Goal: Task Accomplishment & Management: Complete application form

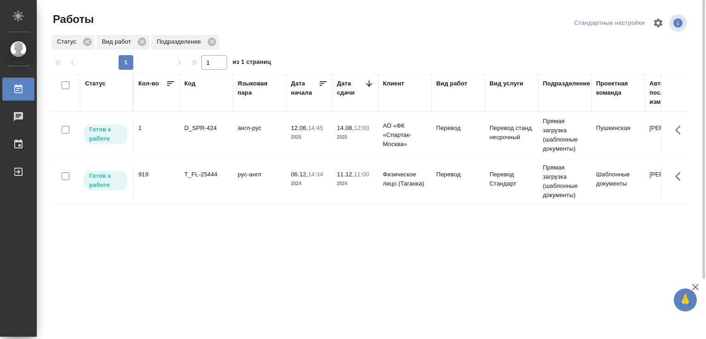
click at [220, 133] on td "D_SPR-424" at bounding box center [206, 135] width 53 height 32
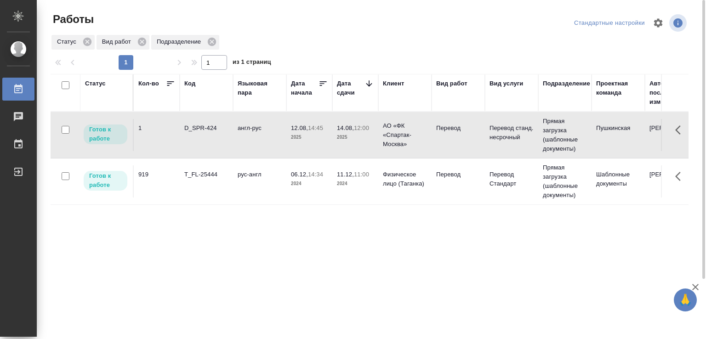
click at [220, 133] on td "D_SPR-424" at bounding box center [206, 135] width 53 height 32
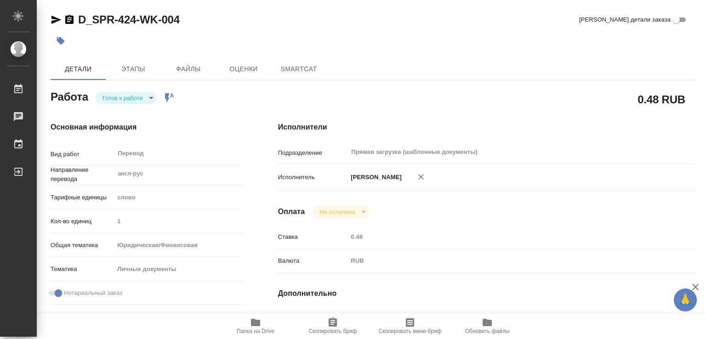
type textarea "x"
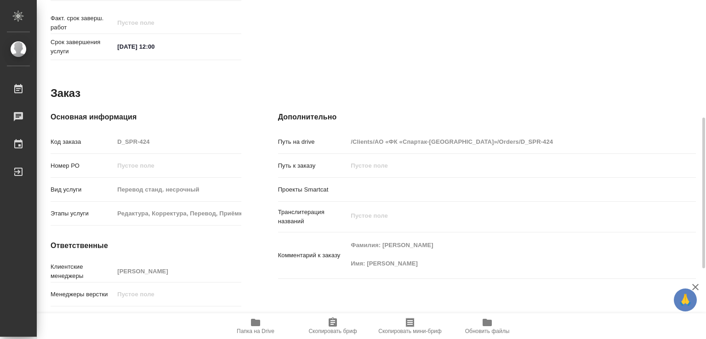
type textarea "x"
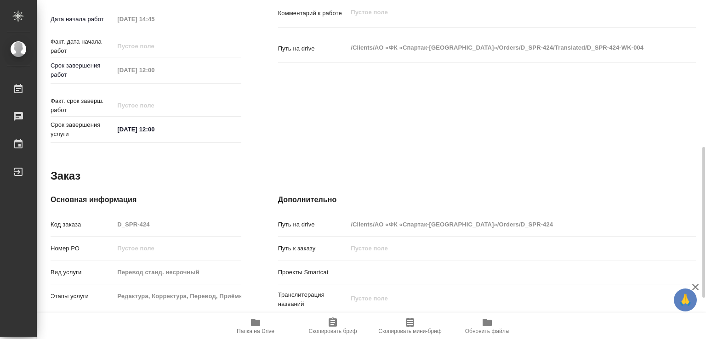
type textarea "x"
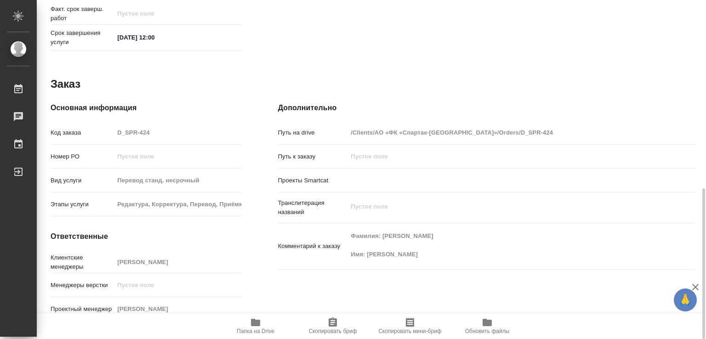
scroll to position [423, 0]
type textarea "x"
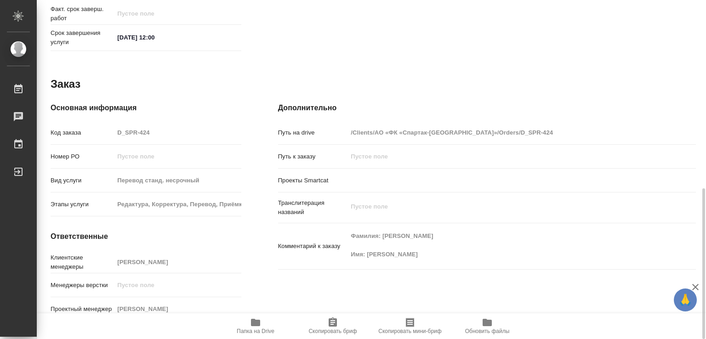
type textarea "x"
click at [260, 326] on icon "button" at bounding box center [255, 322] width 11 height 11
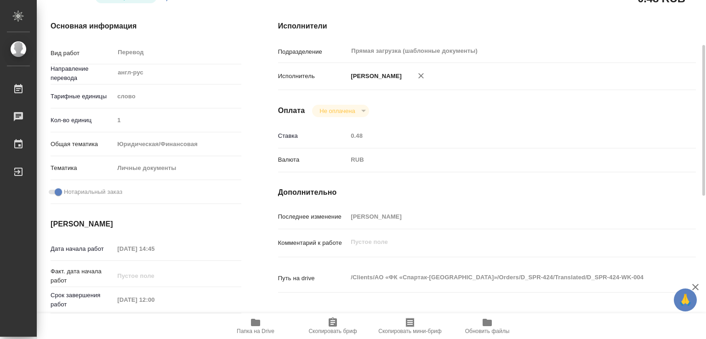
scroll to position [0, 0]
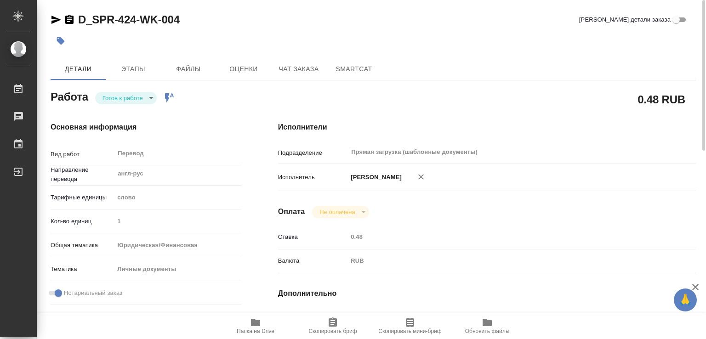
click at [59, 49] on button "button" at bounding box center [61, 41] width 20 height 20
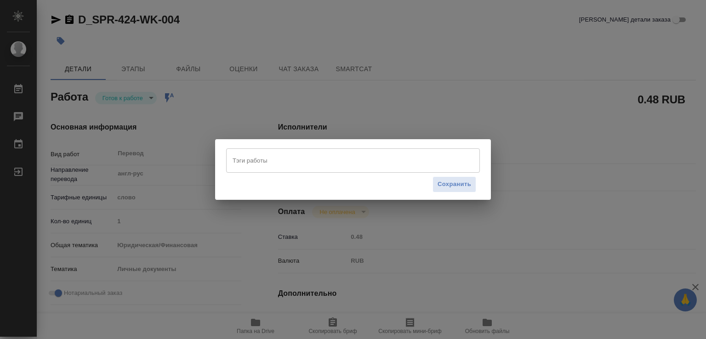
click at [316, 155] on input "Тэги работы" at bounding box center [344, 161] width 228 height 16
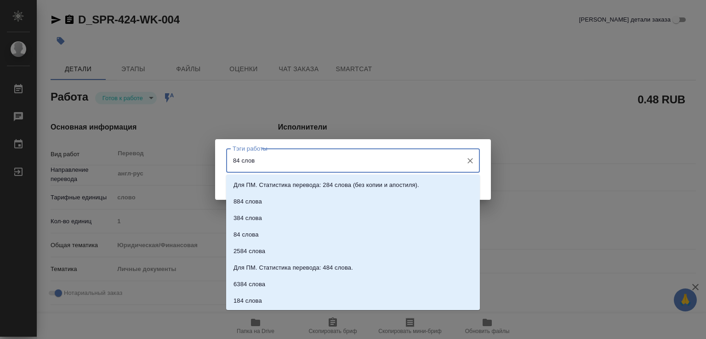
type input "84 слова"
click at [291, 230] on li "84 слова" at bounding box center [353, 235] width 254 height 17
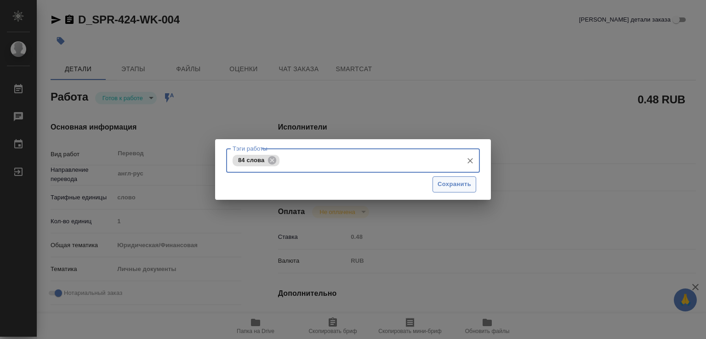
click at [462, 185] on span "Сохранить" at bounding box center [455, 184] width 34 height 11
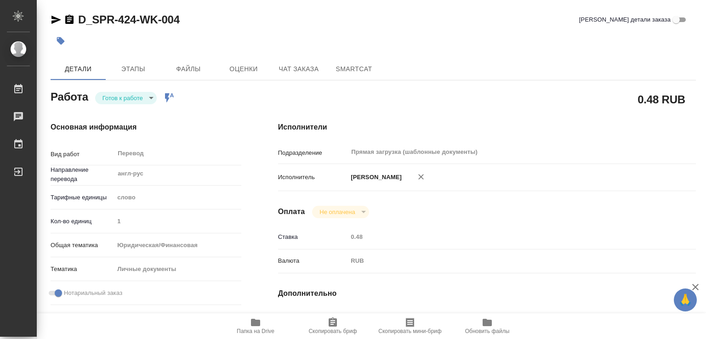
type input "readyForWork"
type textarea "Перевод"
type textarea "x"
type input "англ-рус"
type input "5a8b1489cc6b4906c91bfd90"
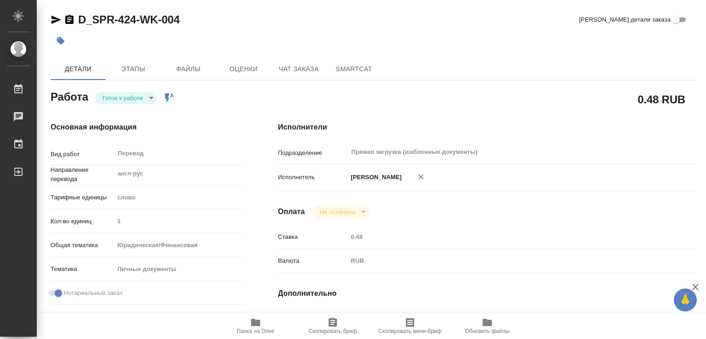
type input "1"
type input "yr-fn"
type input "5a8b8b956a9677013d343cfe"
checkbox input "true"
type input "[DATE] 14:45"
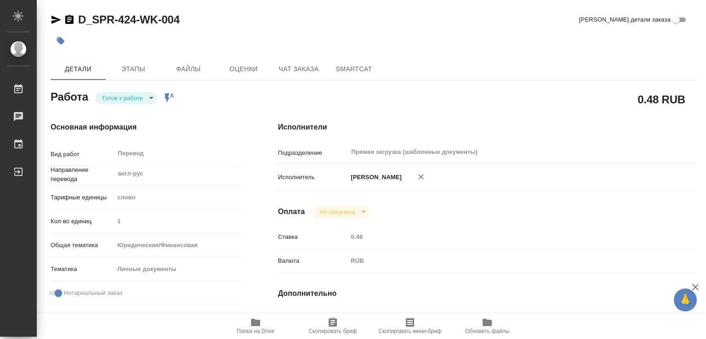
type input "[DATE] 12:00"
type input "Прямая загрузка (шаблонные документы)"
type input "notPayed"
type input "0.48"
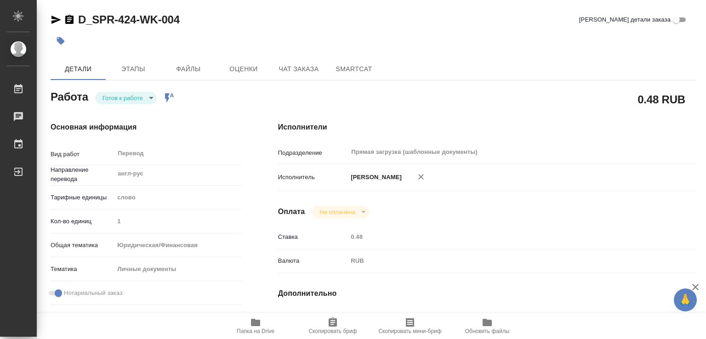
type input "RUB"
type input "[PERSON_NAME]"
type textarea "x"
type textarea "/Clients/АО «ФК «Спартак-[GEOGRAPHIC_DATA]»/Orders/D_SPR-424/Translated/D_SPR-4…"
type textarea "x"
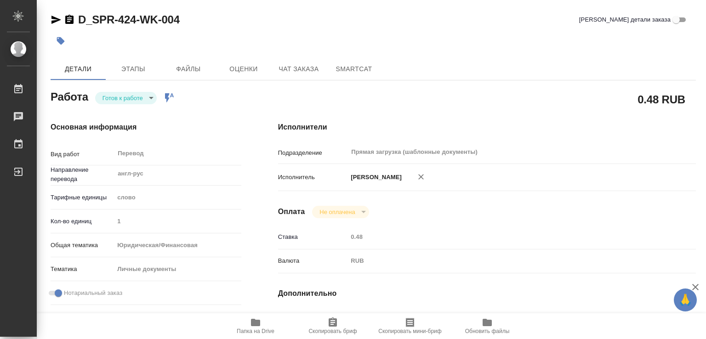
type input "D_SPR-424"
type input "Перевод станд. несрочный"
type input "Редактура, Корректура, Перевод, Приёмка по качеству, Постредактура машинного пе…"
type input "[PERSON_NAME]"
type input "/Clients/АО «ФК «Спартак-[GEOGRAPHIC_DATA]»/Orders/D_SPR-424"
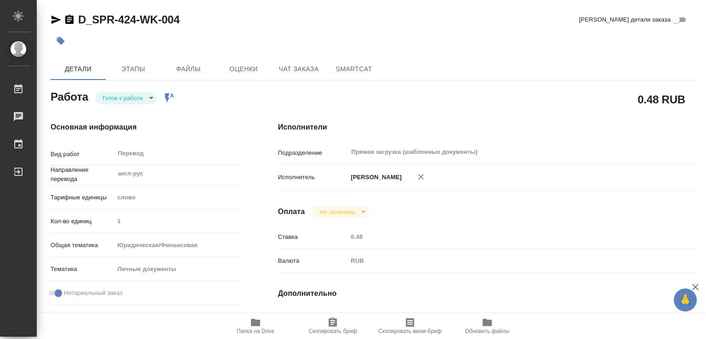
type textarea "x"
type textarea "Фамилия: [PERSON_NAME] Имя: [PERSON_NAME]"
type textarea "x"
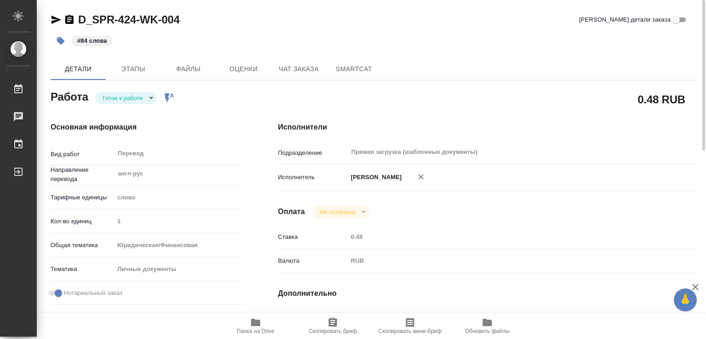
type textarea "x"
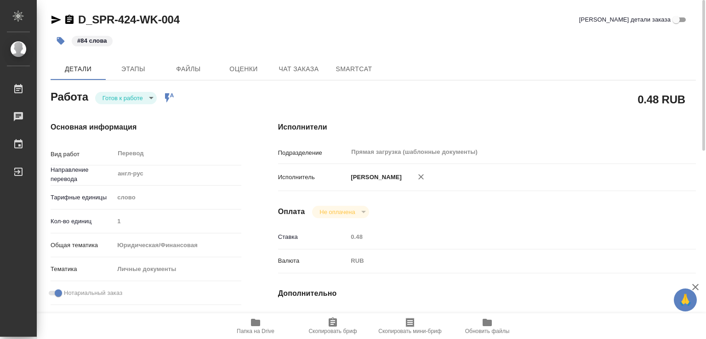
type textarea "x"
click at [134, 100] on body "🙏 .cls-1 fill:#fff; AWATERA [PERSON_NAME] 0 Чаты График Выйти D_SPR-424-WK-004 …" at bounding box center [353, 169] width 706 height 339
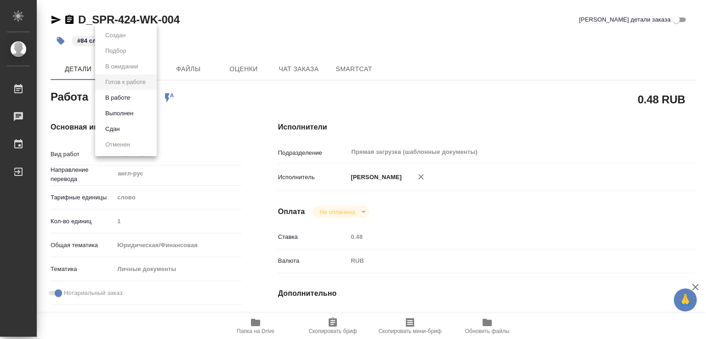
type textarea "x"
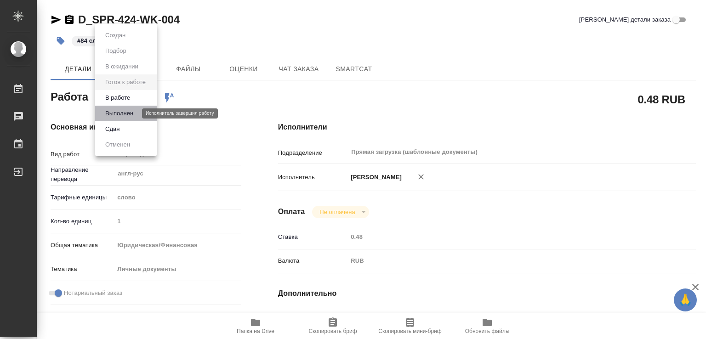
click at [129, 109] on button "Выполнен" at bounding box center [120, 113] width 34 height 10
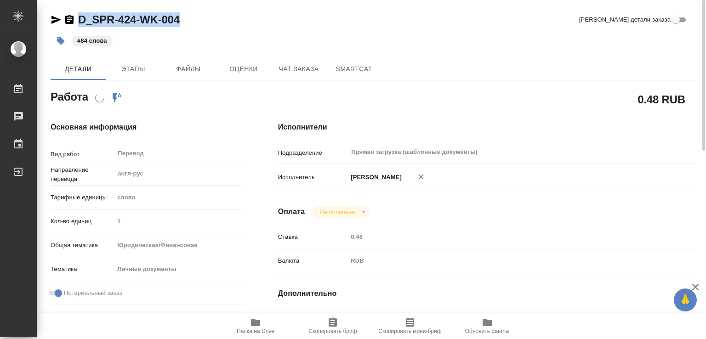
drag, startPoint x: 193, startPoint y: 23, endPoint x: 63, endPoint y: 22, distance: 130.6
click at [63, 22] on div "D_SPR-424-WK-004 Кратко детали заказа" at bounding box center [373, 19] width 645 height 15
copy link "D_SPR-424-WK-004"
type textarea "x"
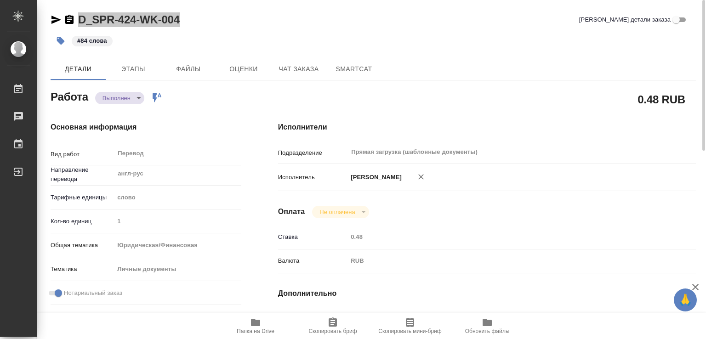
type textarea "x"
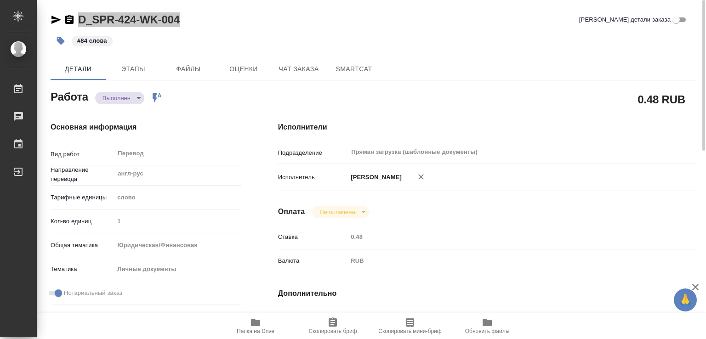
type textarea "x"
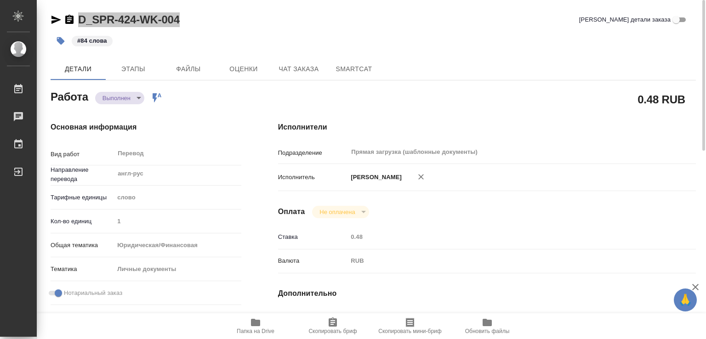
type textarea "x"
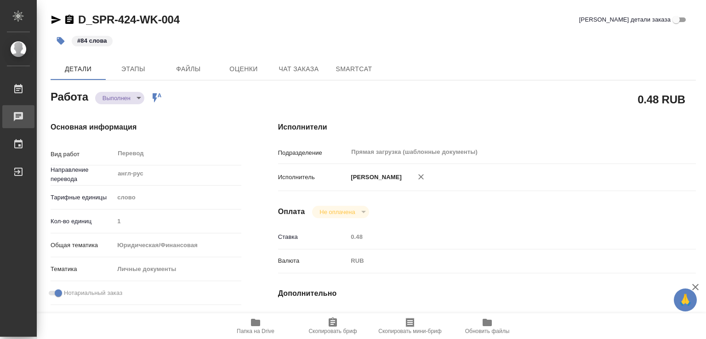
type textarea "x"
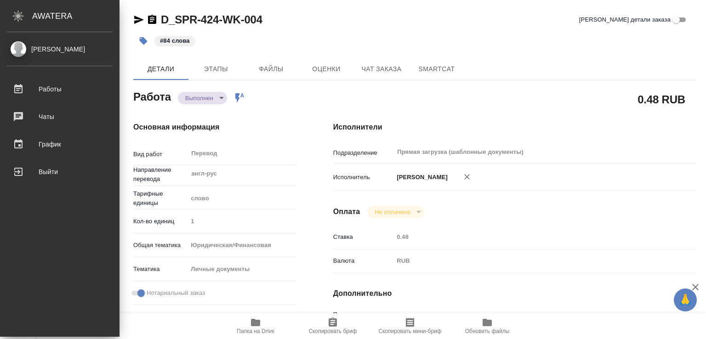
type textarea "x"
